Goal: Task Accomplishment & Management: Manage account settings

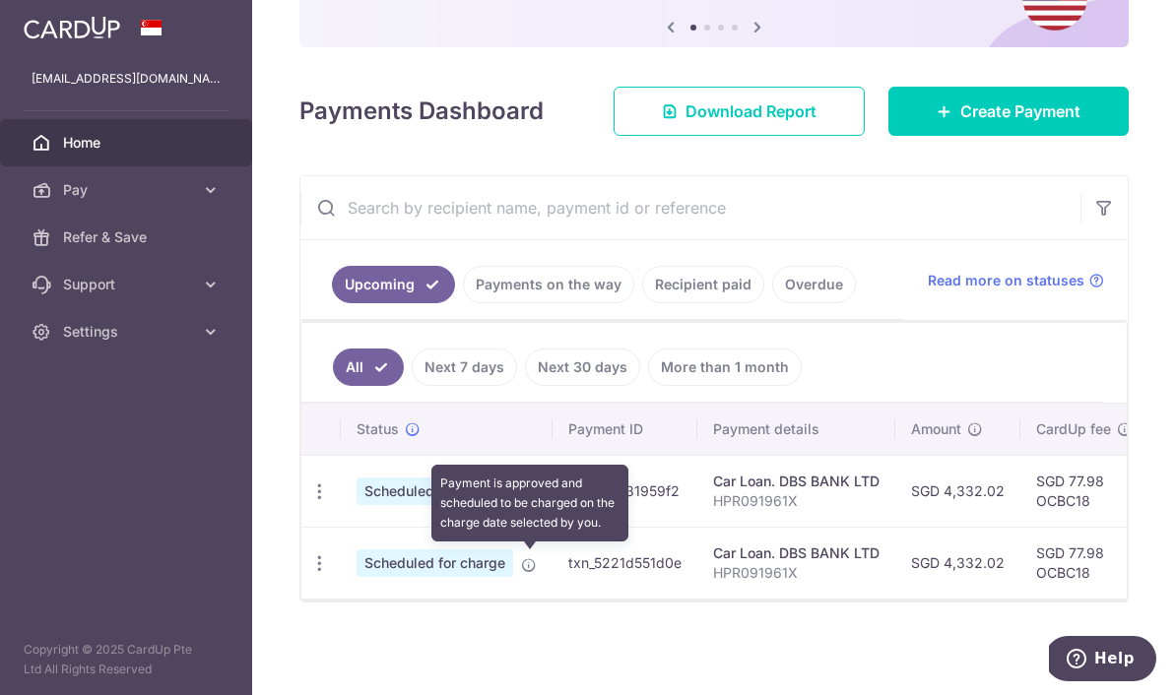
click at [521, 501] on icon at bounding box center [529, 493] width 16 height 16
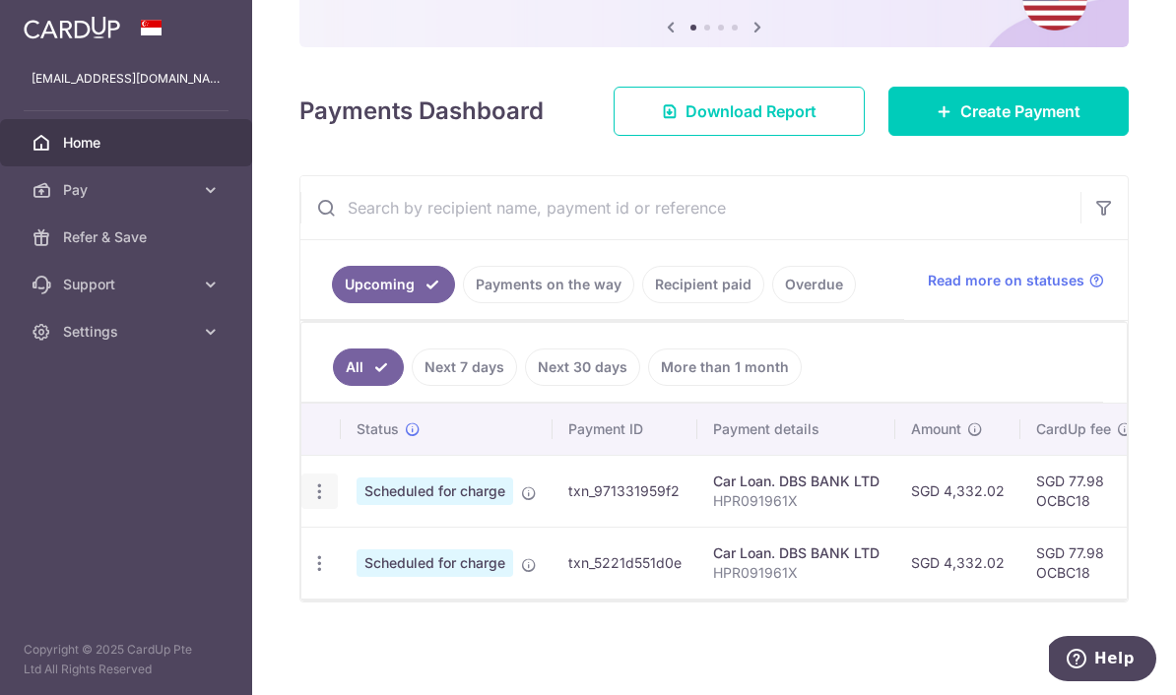
click at [309, 502] on icon "button" at bounding box center [319, 491] width 21 height 21
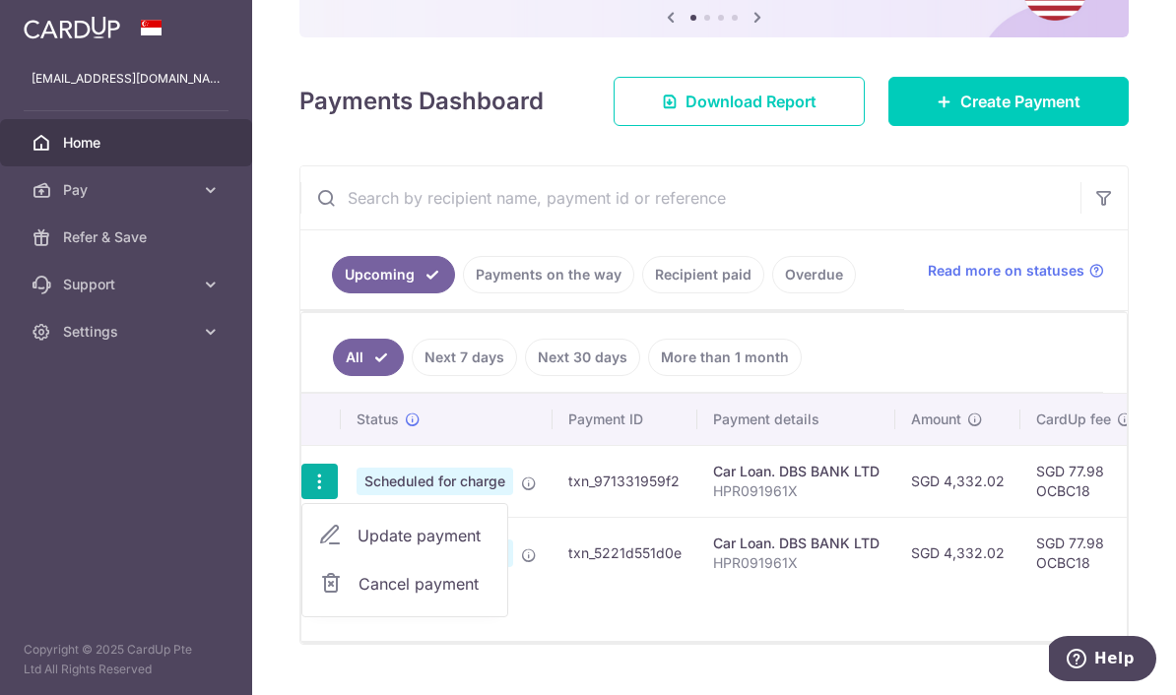
click at [358, 596] on span "Cancel payment" at bounding box center [424, 584] width 132 height 24
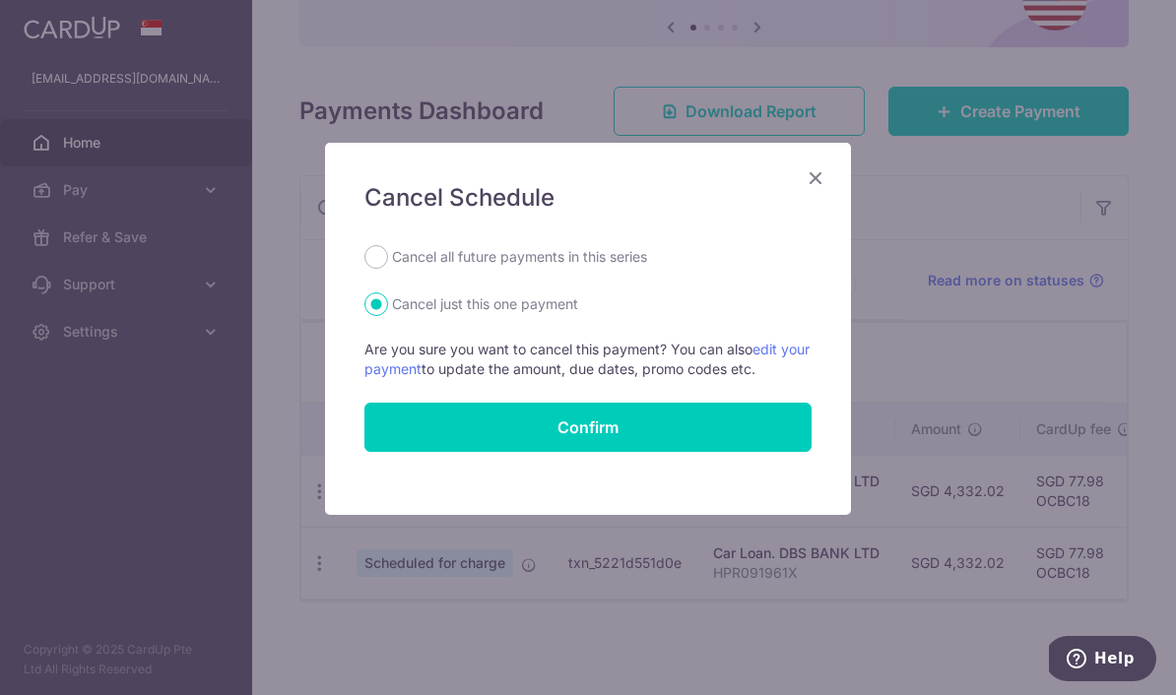
click at [525, 256] on label "Cancel all future payments in this series" at bounding box center [519, 257] width 255 height 24
click at [388, 256] on input "Cancel all future payments in this series" at bounding box center [376, 257] width 24 height 24
radio input "true"
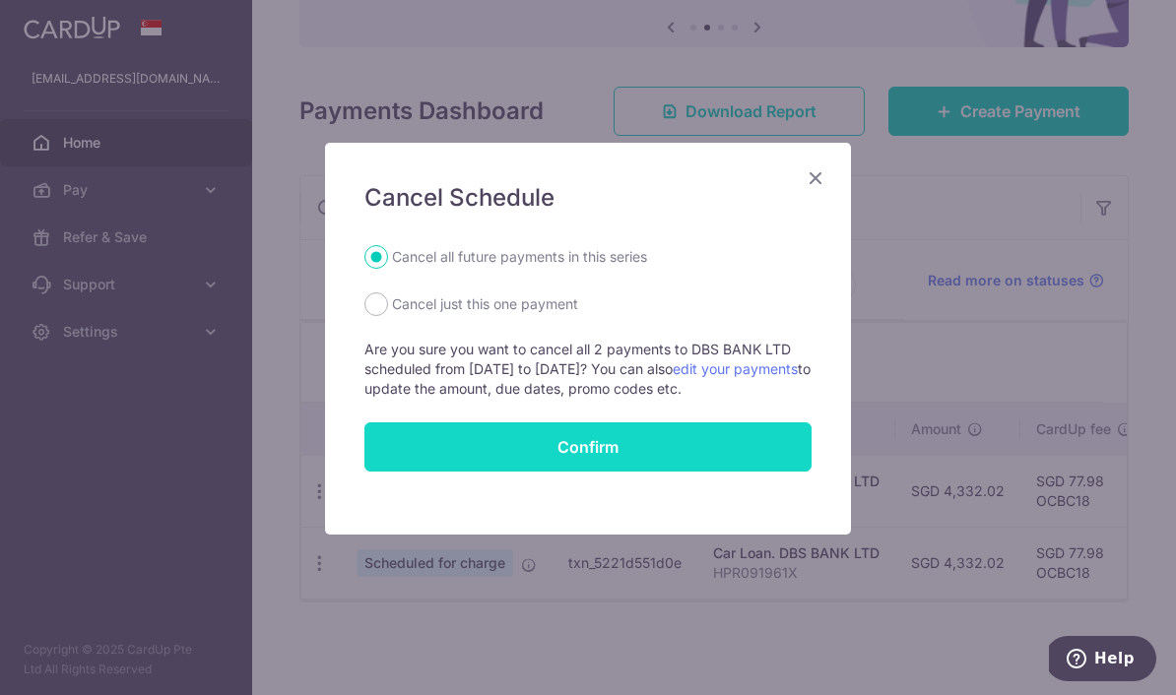
click at [711, 452] on button "Confirm" at bounding box center [587, 446] width 447 height 49
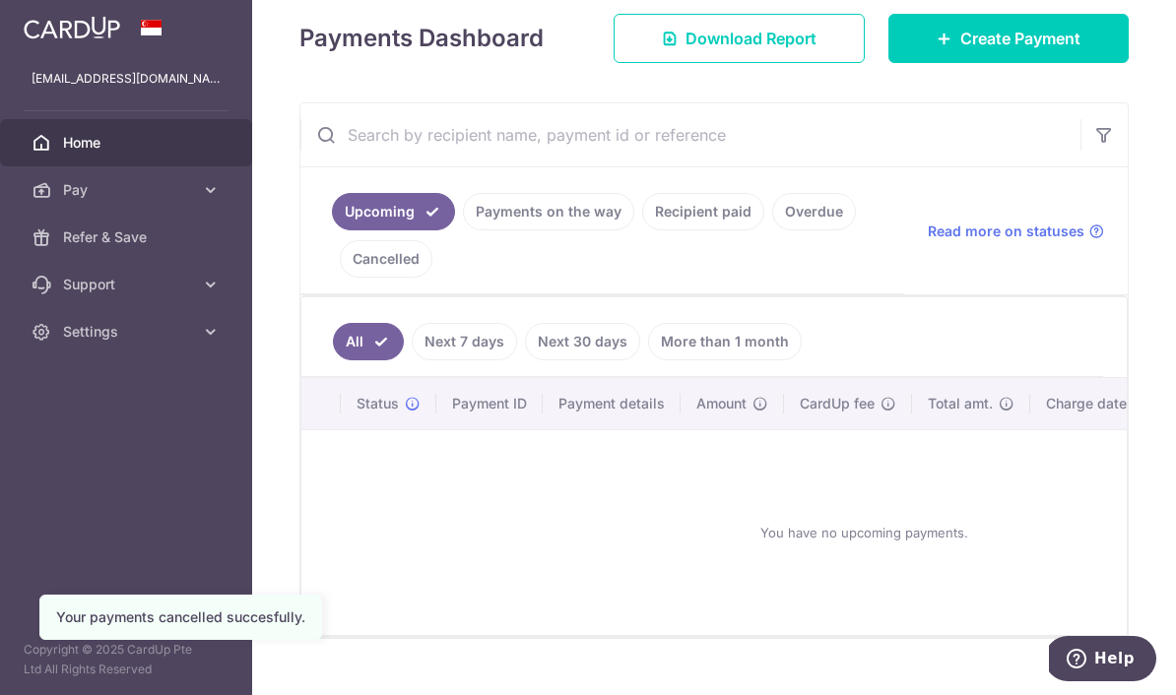
scroll to position [277, 0]
